Goal: Check status: Check status

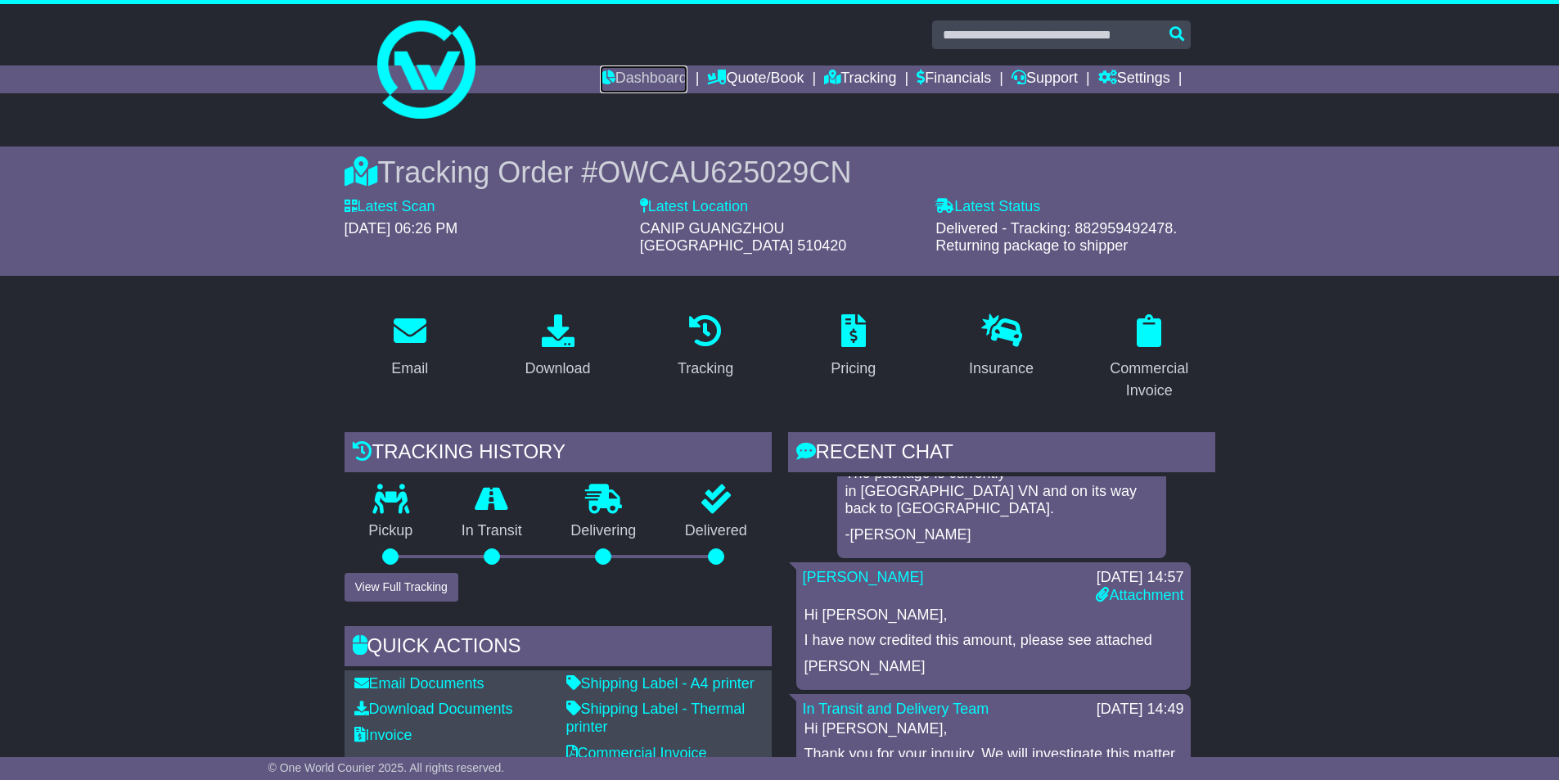
click at [641, 75] on link "Dashboard" at bounding box center [644, 79] width 88 height 28
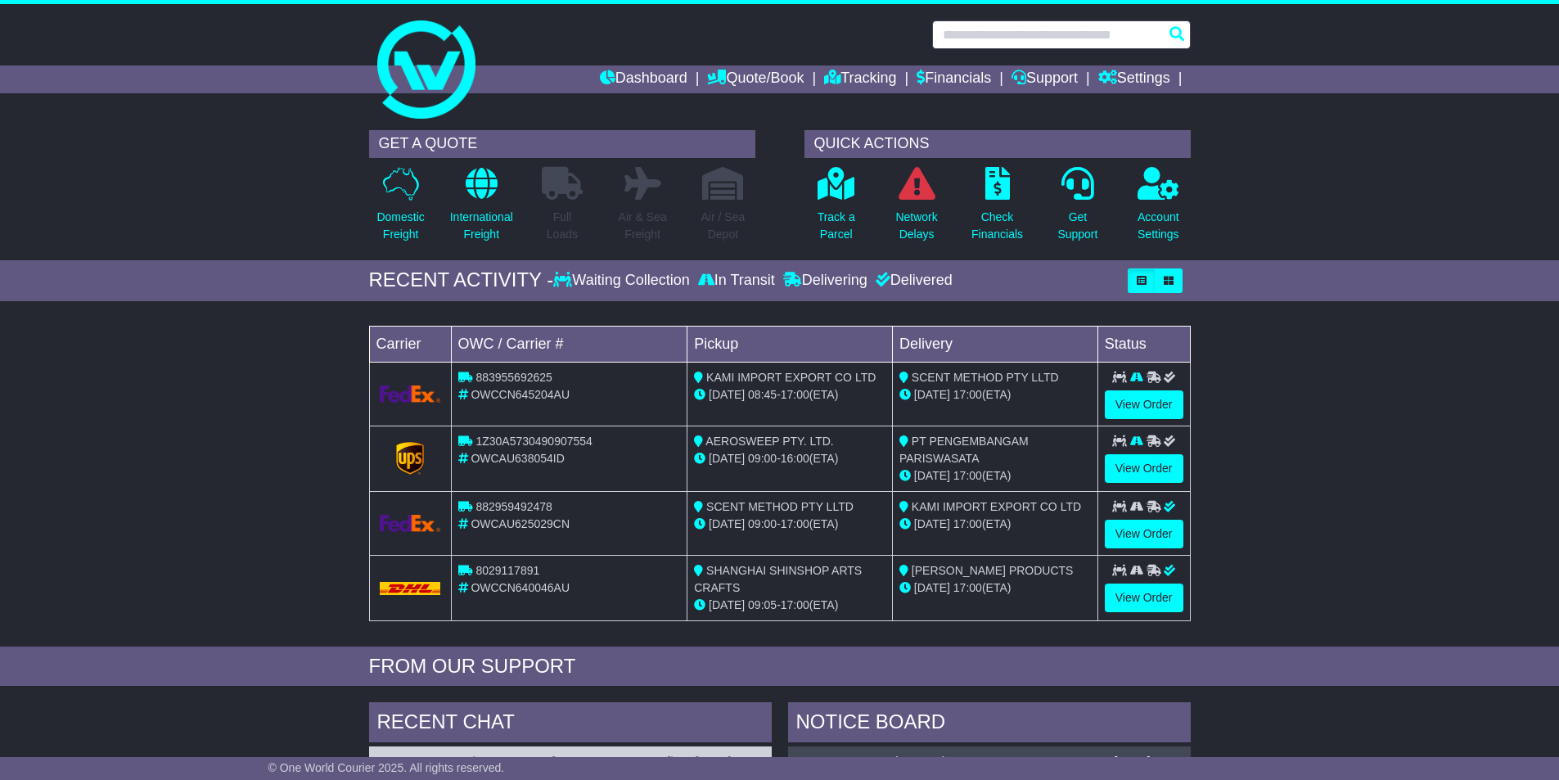
click at [967, 38] on input "text" at bounding box center [1061, 34] width 259 height 29
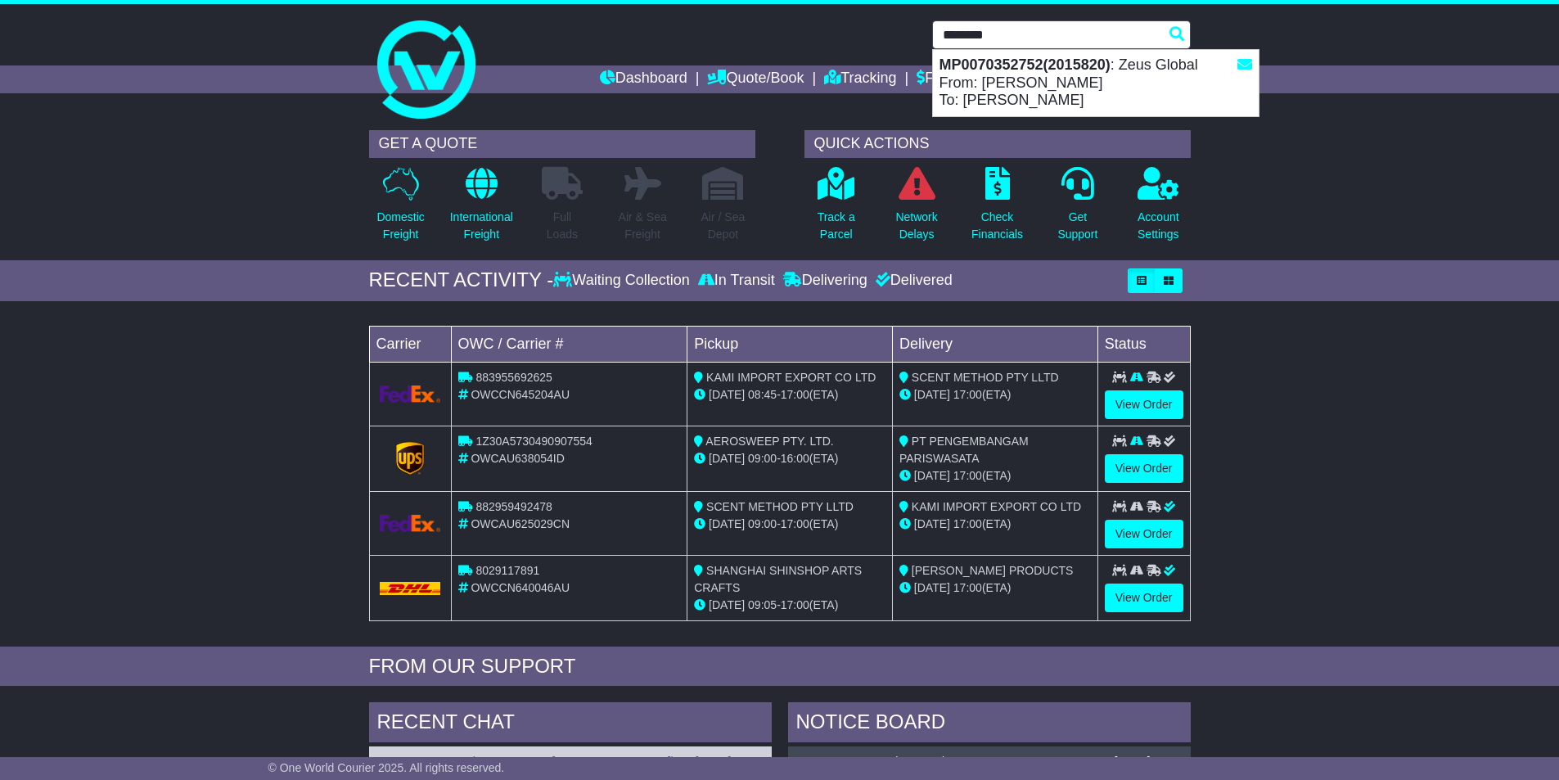
click at [1013, 67] on strong "MP0070352752(2015820)" at bounding box center [1024, 64] width 171 height 16
type input "**********"
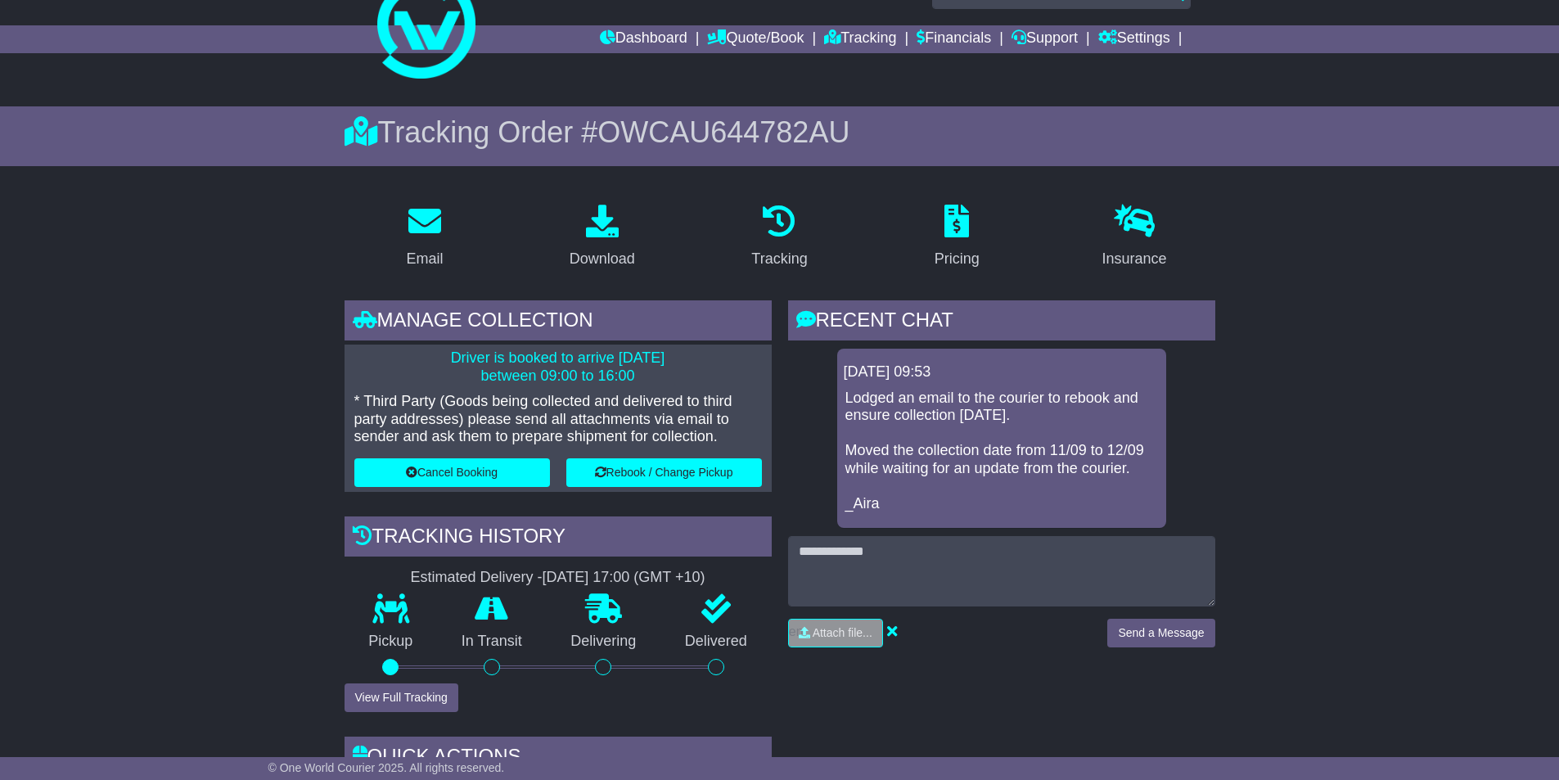
scroll to position [82, 0]
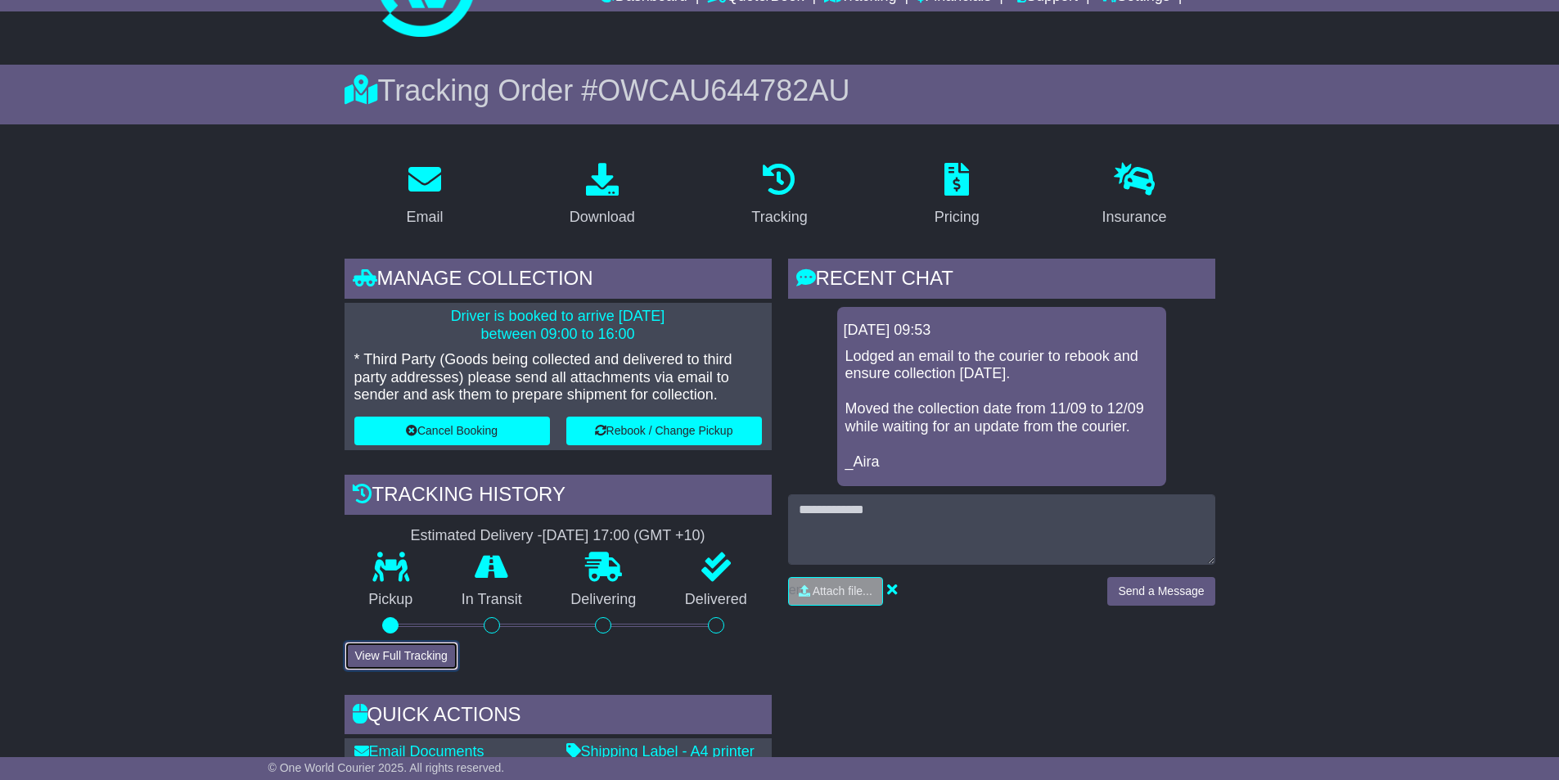
click at [426, 654] on button "View Full Tracking" at bounding box center [402, 656] width 114 height 29
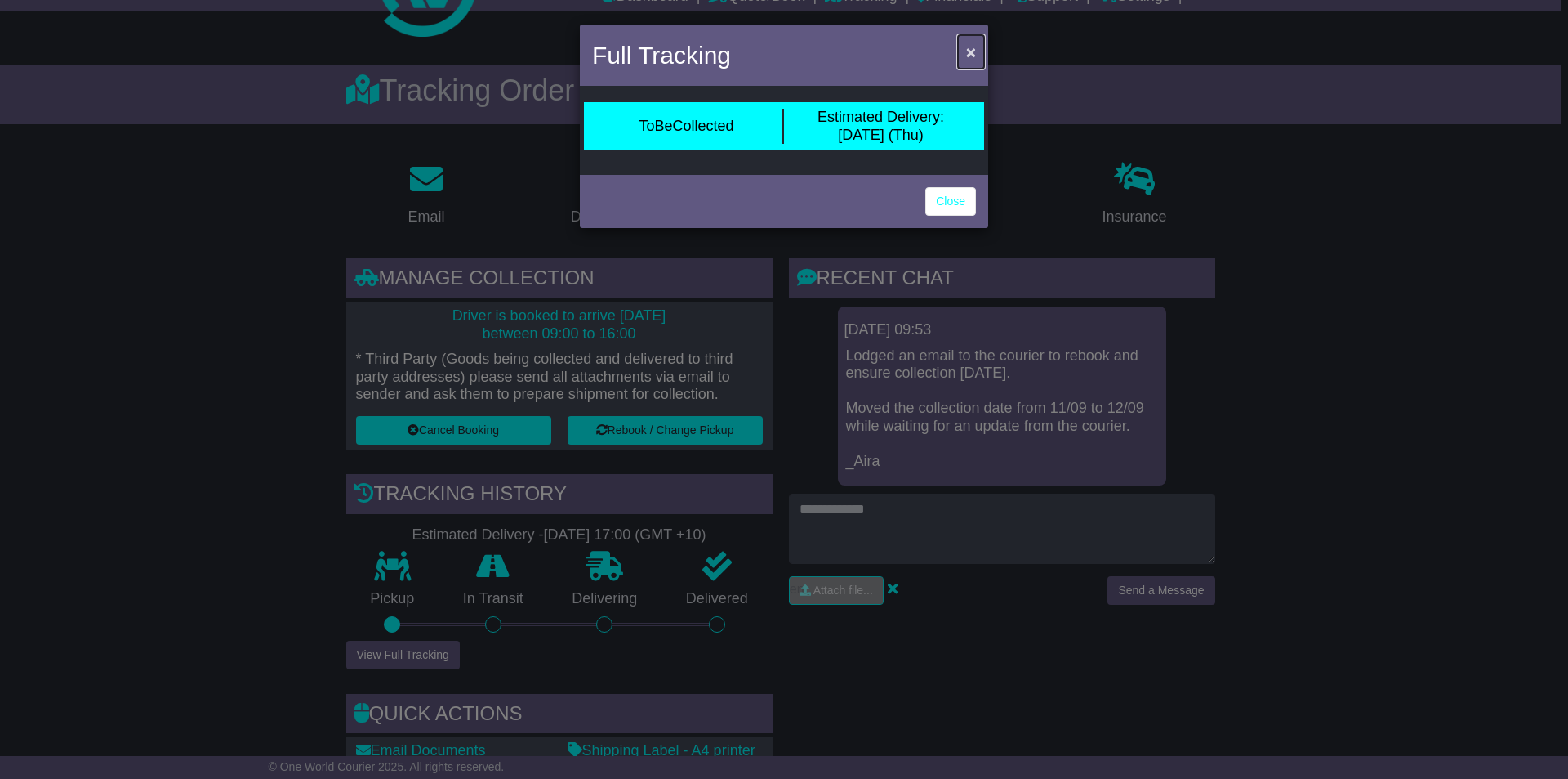
click at [969, 52] on span "×" at bounding box center [971, 52] width 10 height 19
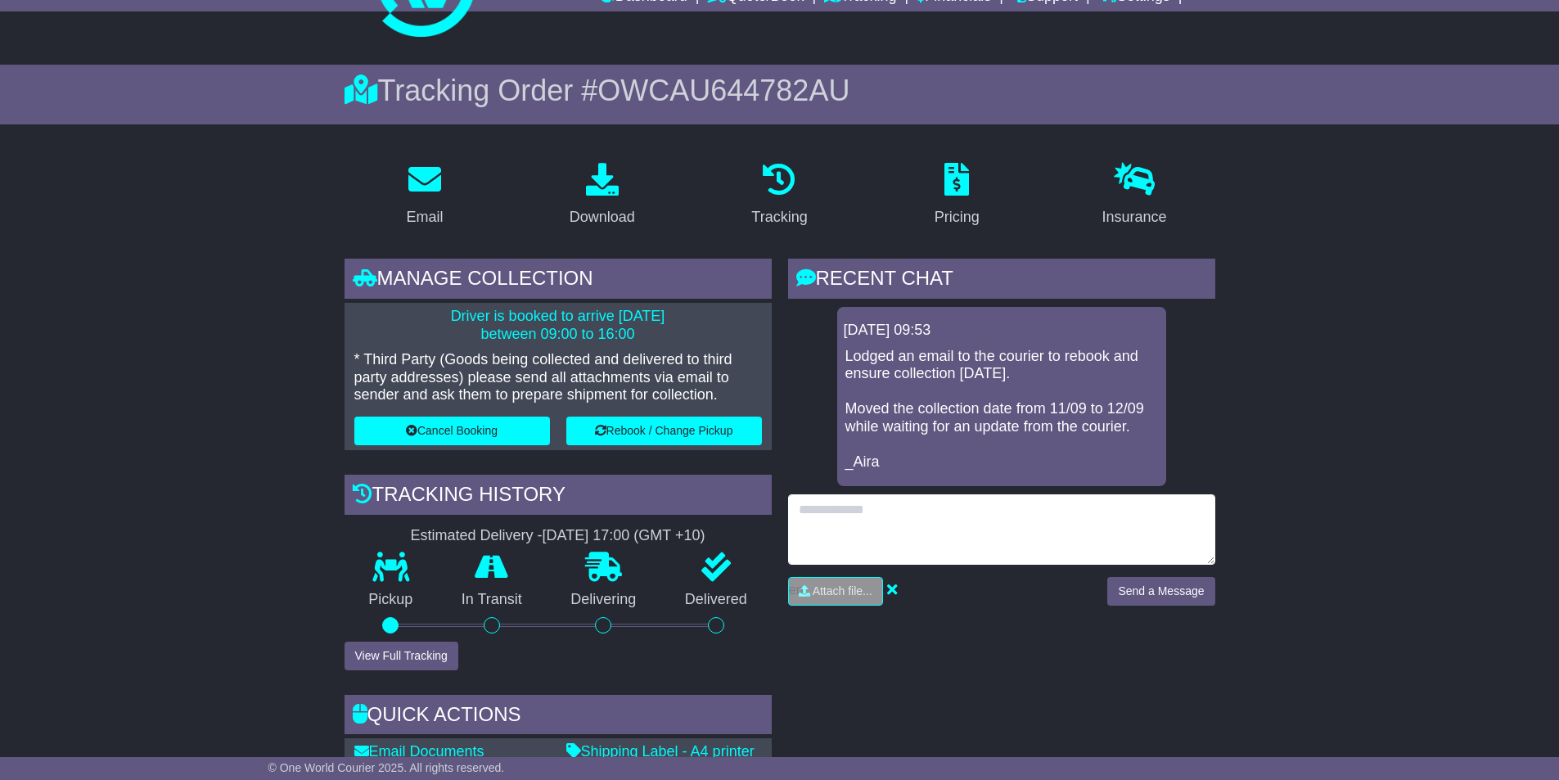
click at [827, 511] on textarea at bounding box center [1001, 529] width 427 height 70
type textarea "**********"
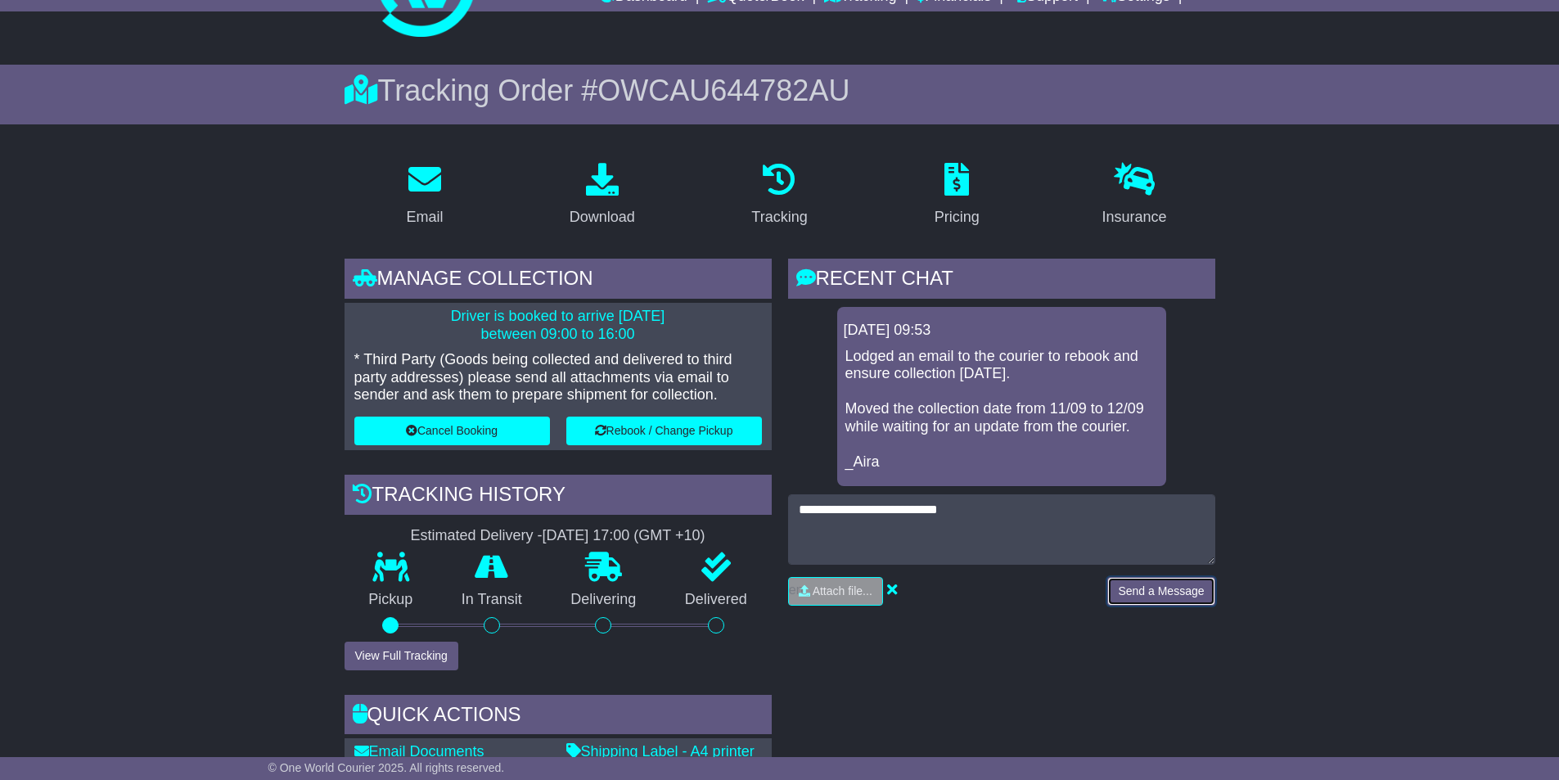
click at [1146, 586] on button "Send a Message" at bounding box center [1160, 591] width 107 height 29
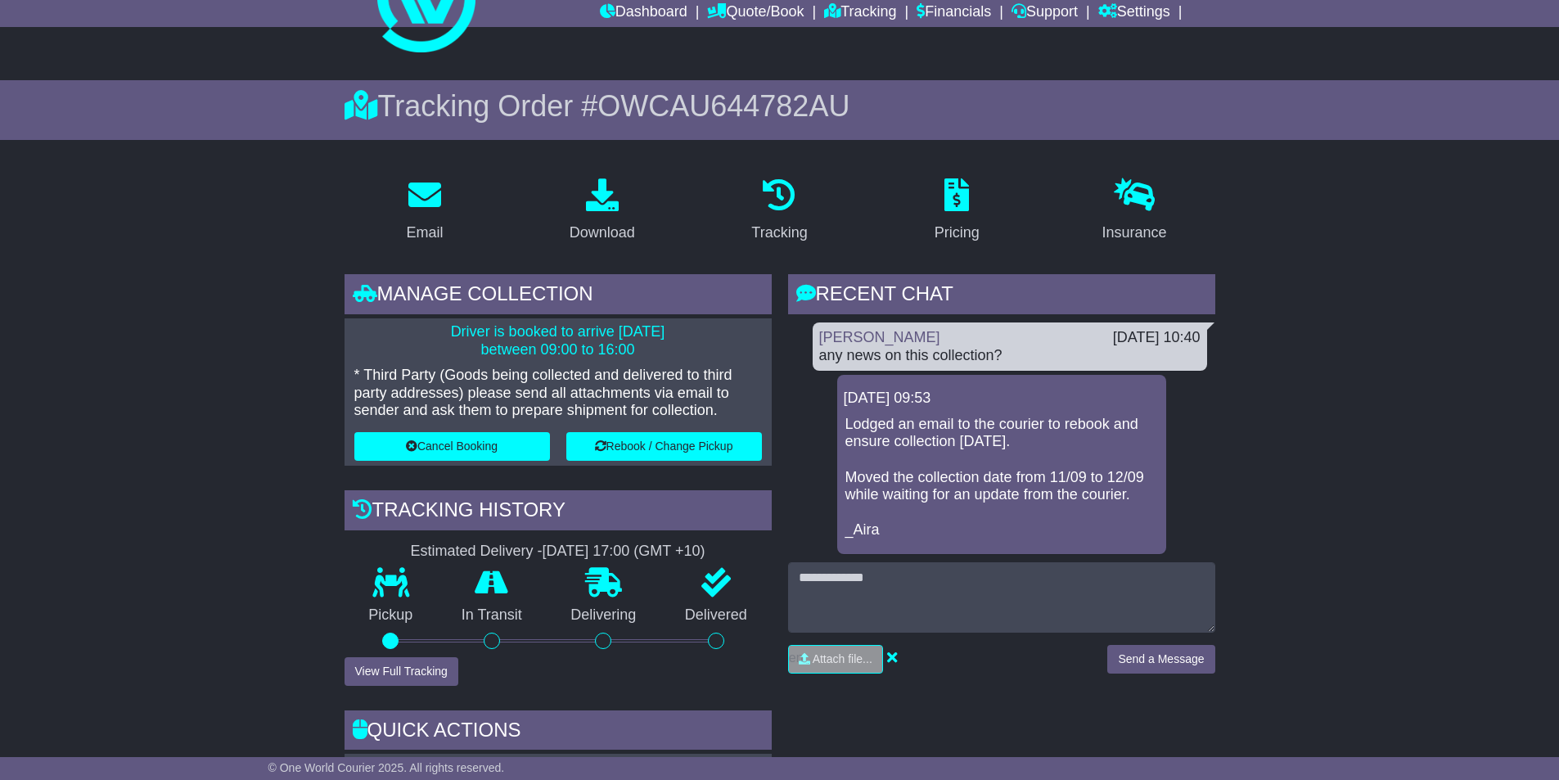
scroll to position [0, 0]
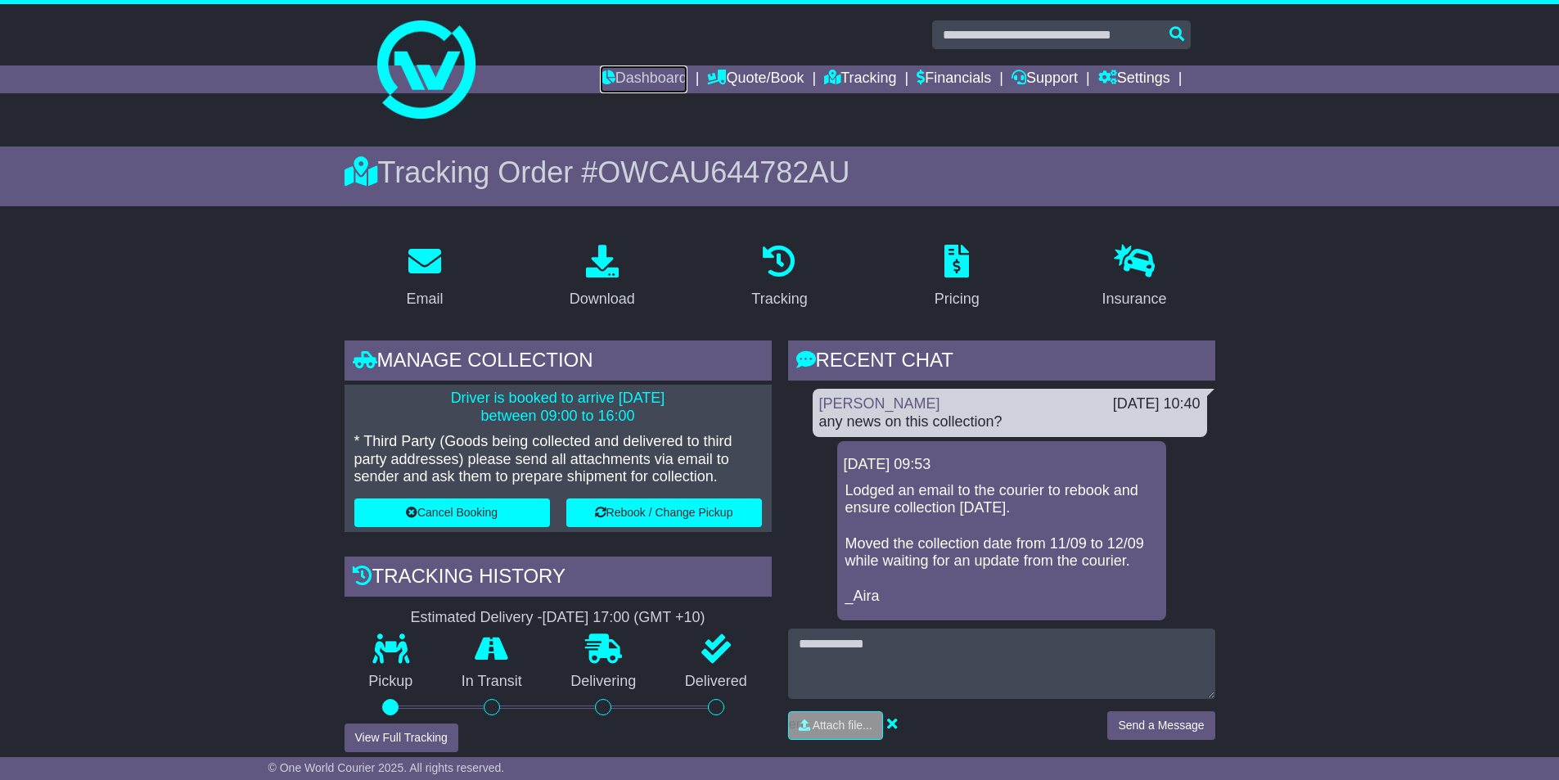
click at [622, 77] on link "Dashboard" at bounding box center [644, 79] width 88 height 28
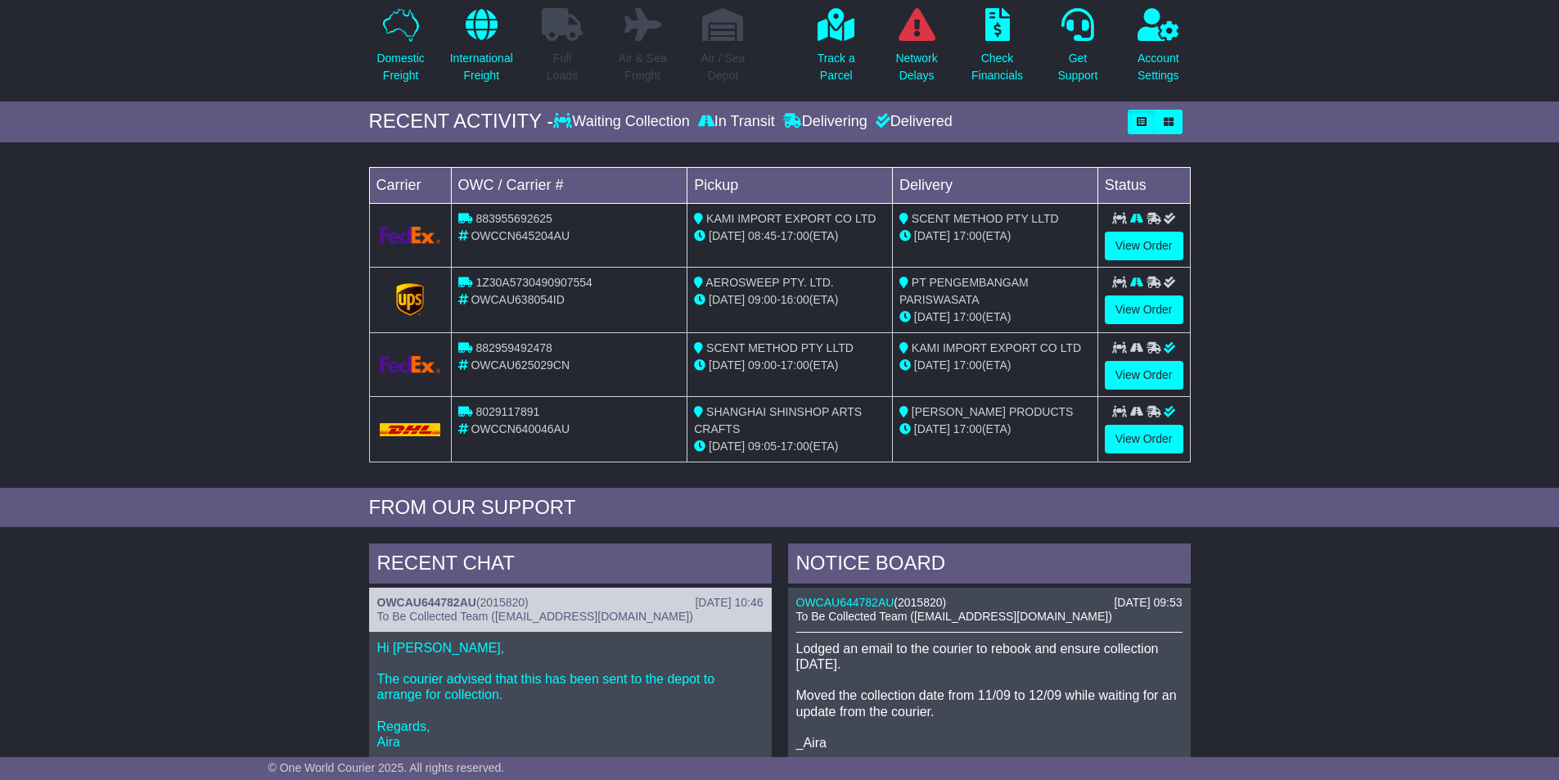
scroll to position [164, 0]
